Goal: Contribute content

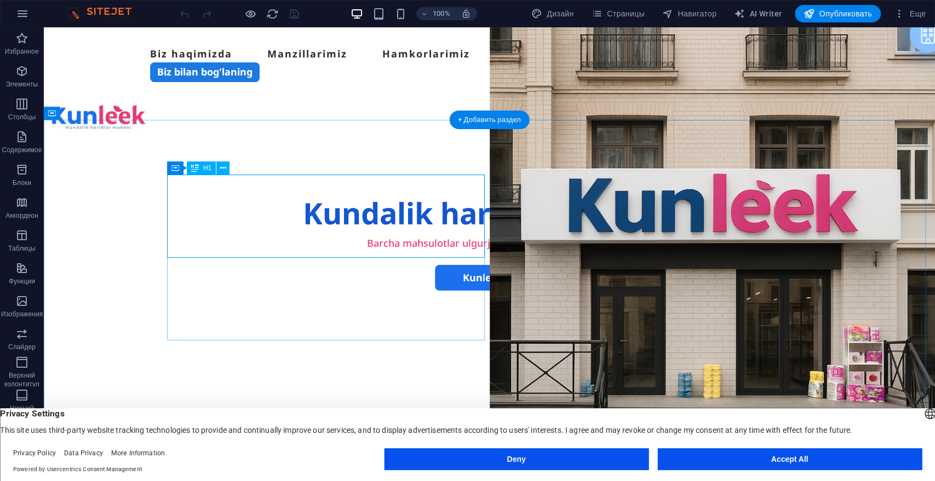
click at [272, 195] on div "Kundalik haridlar makoni" at bounding box center [489, 214] width 635 height 42
click at [212, 195] on div "Kundalik haridlar makoni" at bounding box center [489, 214] width 635 height 42
click at [206, 198] on div "Kundalik haridlar makoni" at bounding box center [489, 214] width 635 height 42
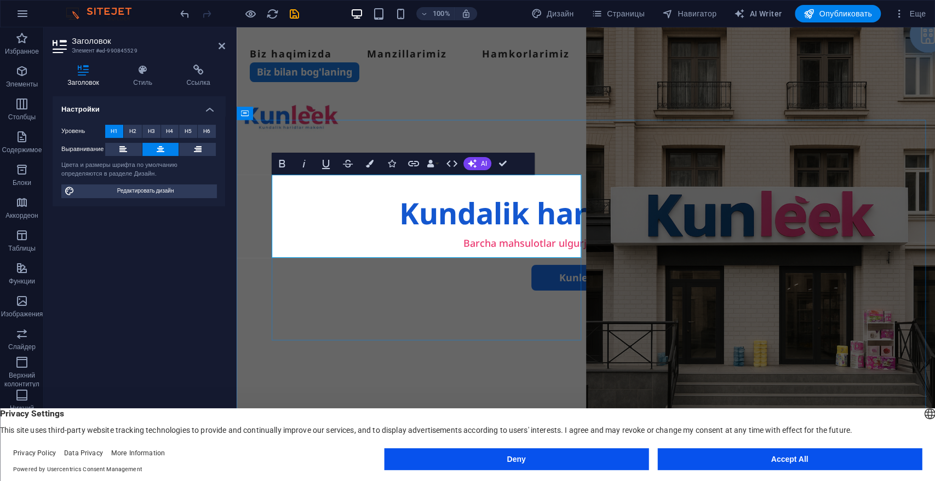
click at [499, 234] on h1 "Kundalik haridlar makoni" at bounding box center [586, 214] width 628 height 42
click at [290, 13] on icon "save" at bounding box center [294, 14] width 13 height 13
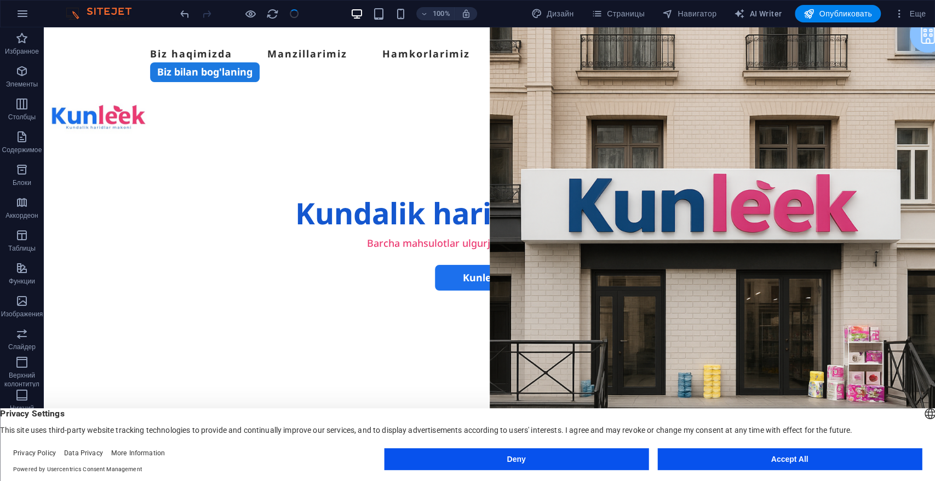
checkbox input "false"
click at [828, 15] on span "Опубликовать" at bounding box center [837, 13] width 68 height 11
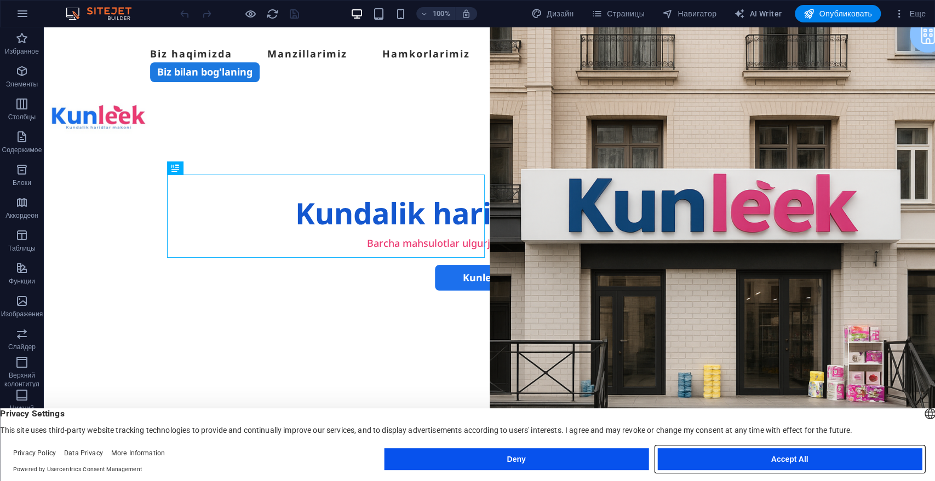
click at [709, 450] on button "Accept All" at bounding box center [789, 459] width 264 height 22
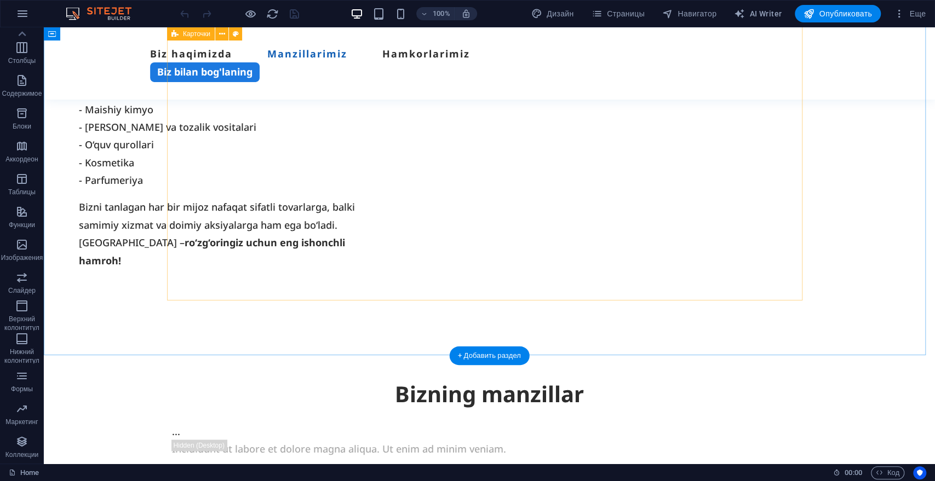
scroll to position [1095, 0]
